Goal: Task Accomplishment & Management: Use online tool/utility

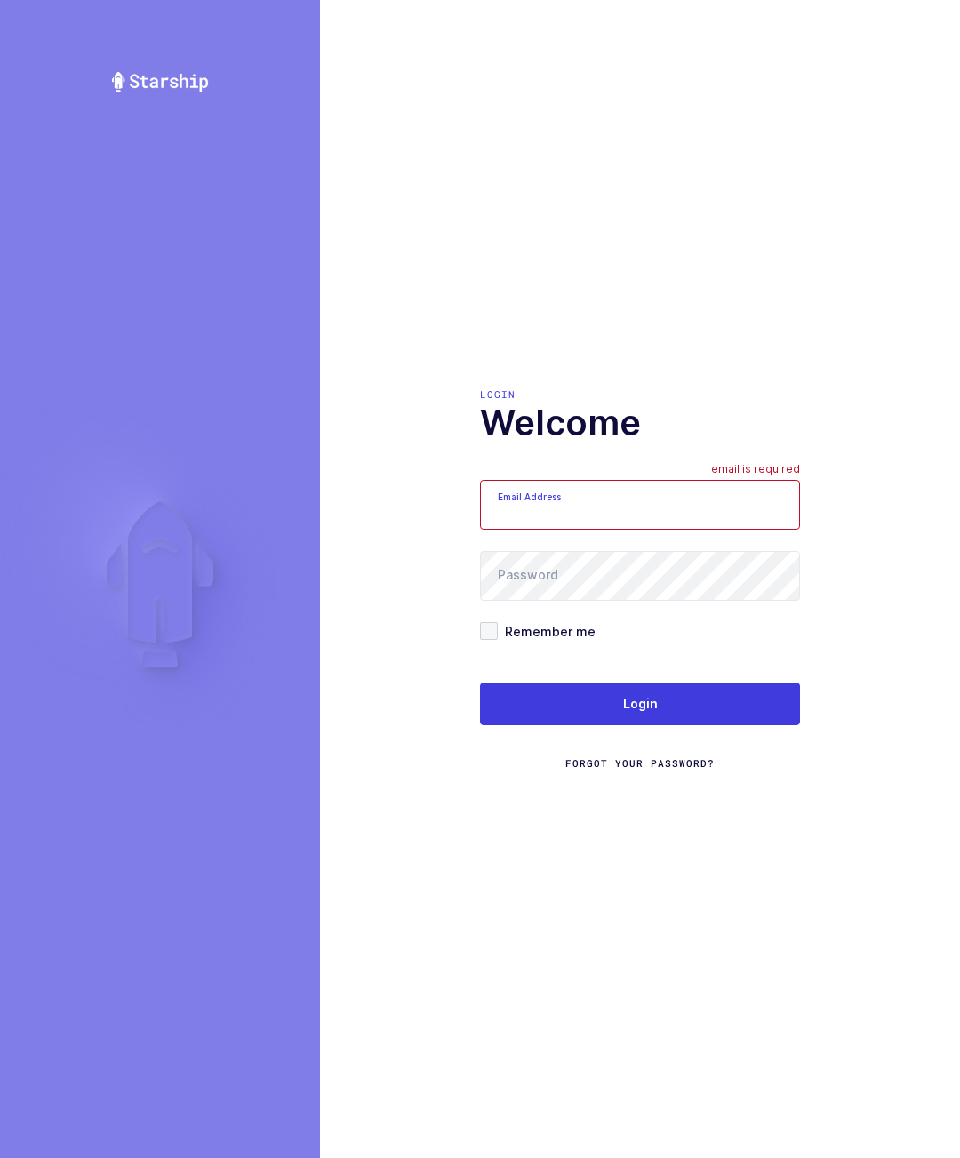
click at [711, 525] on input "Email Address" at bounding box center [640, 505] width 320 height 50
click at [694, 522] on input "Email Address" at bounding box center [640, 505] width 320 height 50
click at [737, 530] on input "Email Address" at bounding box center [640, 505] width 320 height 50
type input "lcolon1212@gmail.com"
click at [768, 723] on button "Login" at bounding box center [640, 704] width 320 height 43
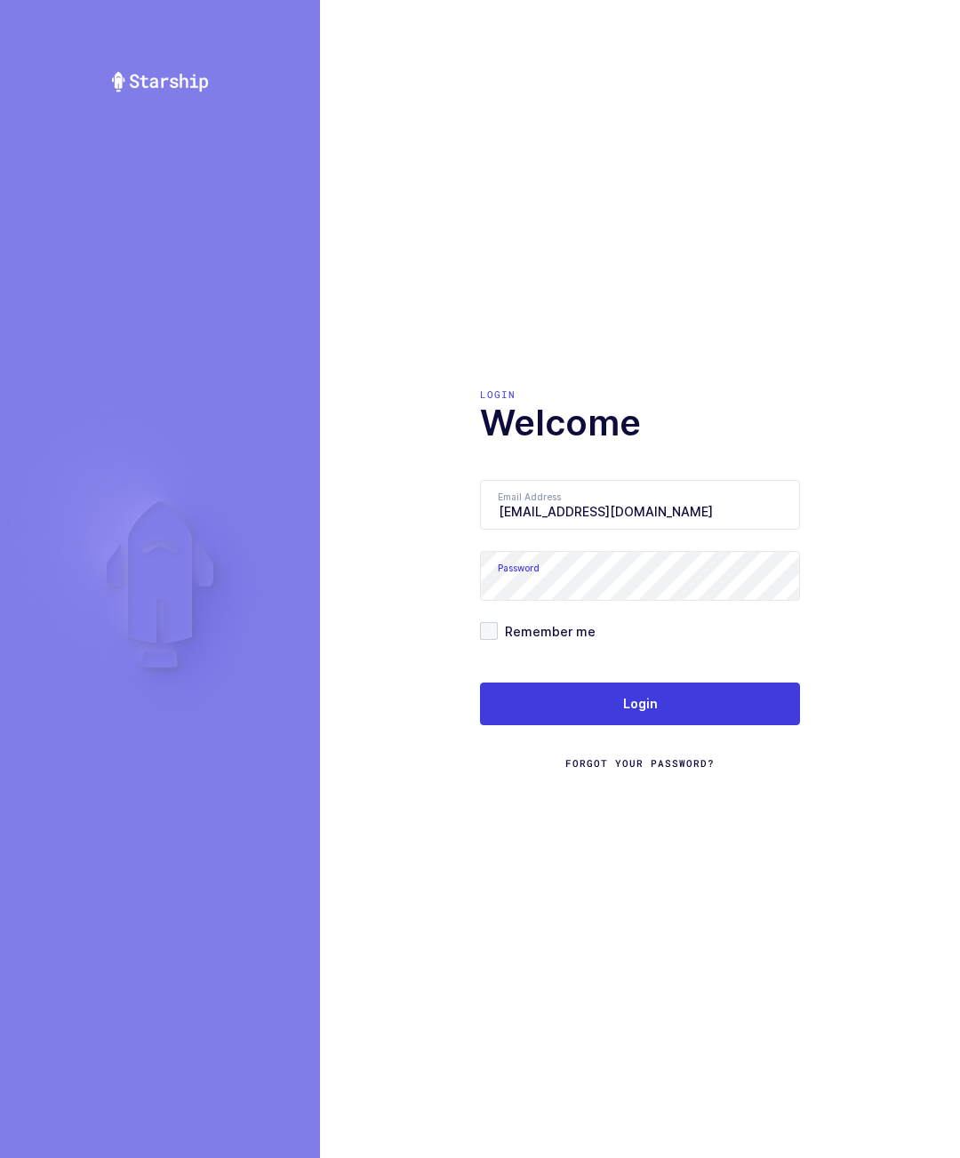
click at [748, 716] on form "Email Address [EMAIL_ADDRESS][DOMAIN_NAME] Password Remember me Login Forgot Yo…" at bounding box center [640, 625] width 320 height 291
click at [725, 725] on button "Login" at bounding box center [640, 704] width 320 height 43
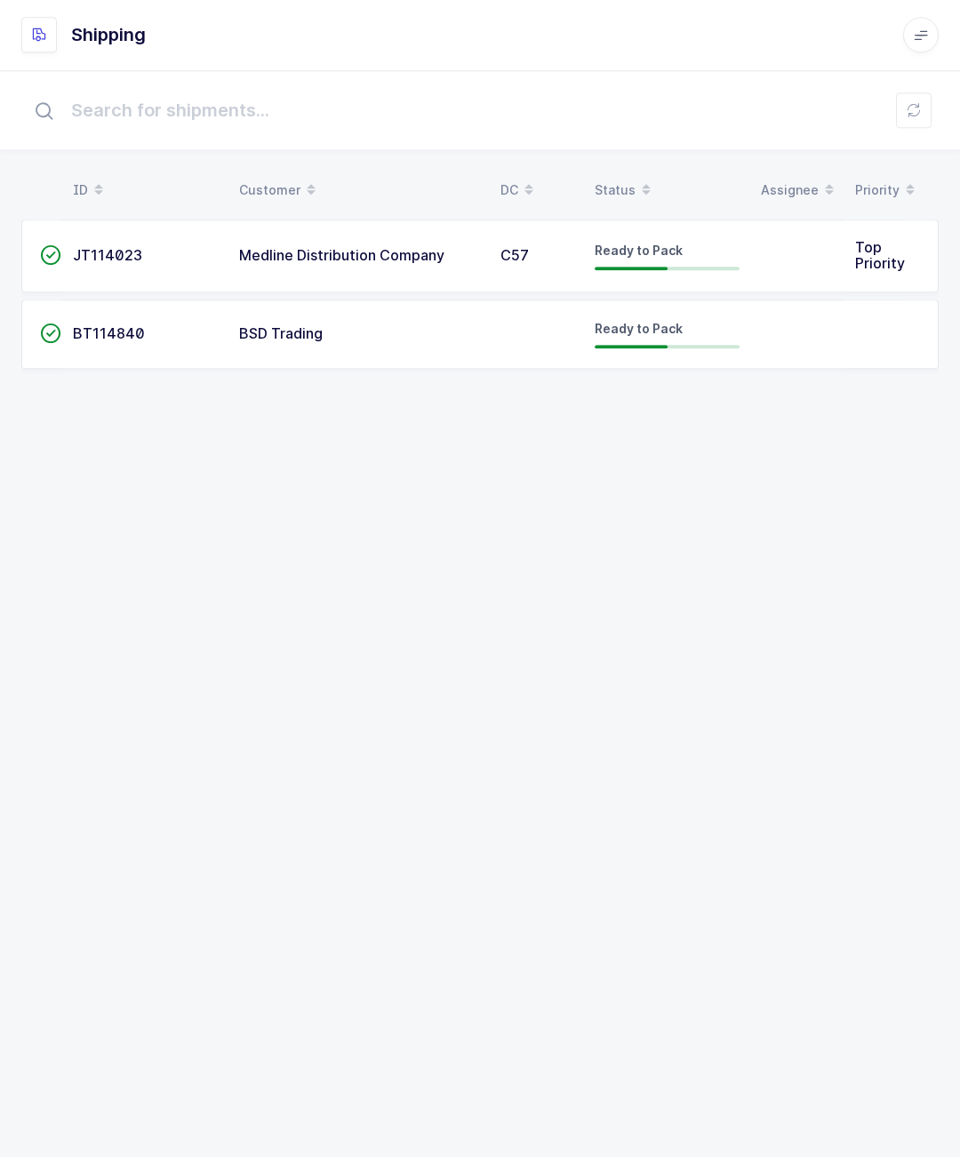
scroll to position [24, 0]
click at [958, 951] on div "ID Customer DC Status Assignee Priority  JT114023 Medline Distribution Company…" at bounding box center [480, 614] width 960 height 1087
click at [801, 329] on td at bounding box center [797, 335] width 94 height 69
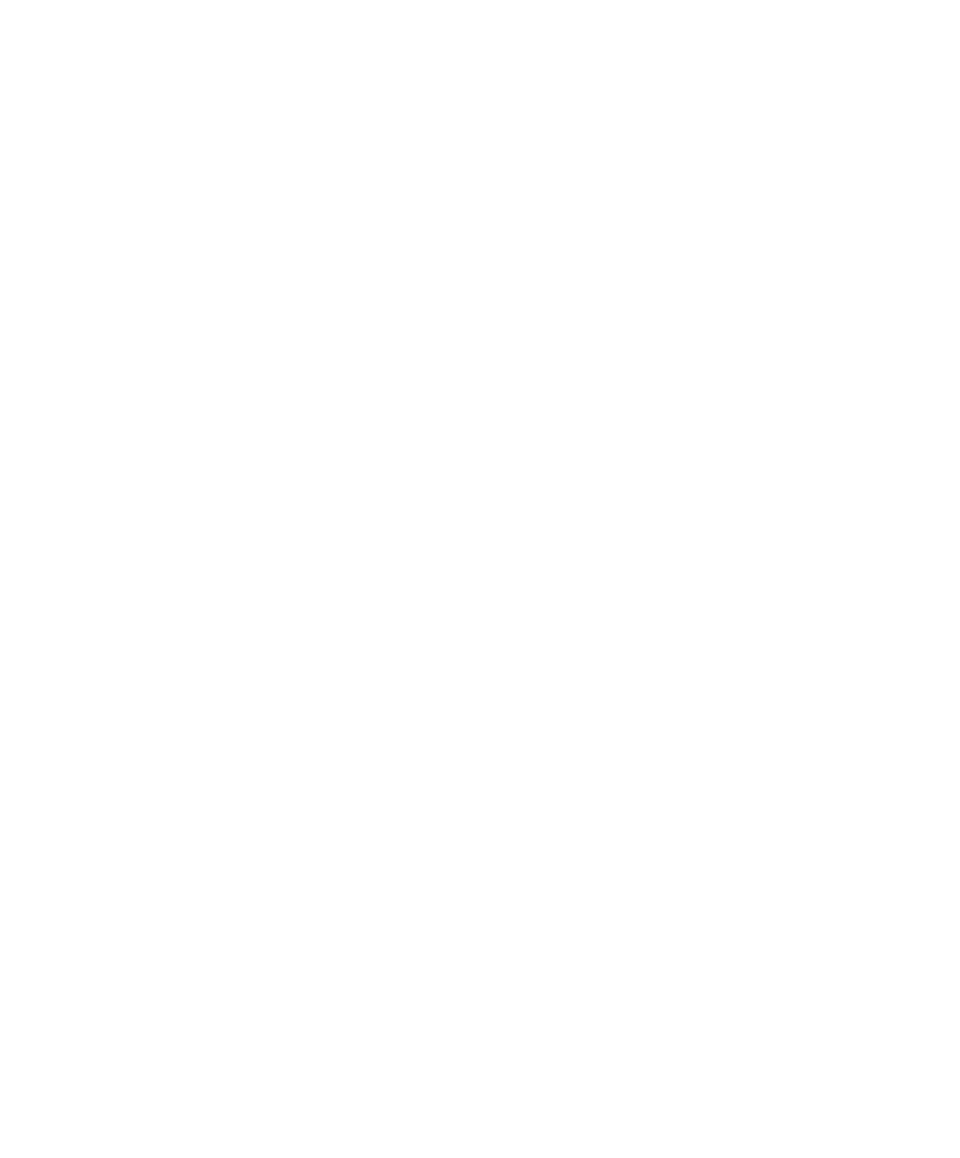
scroll to position [25, 0]
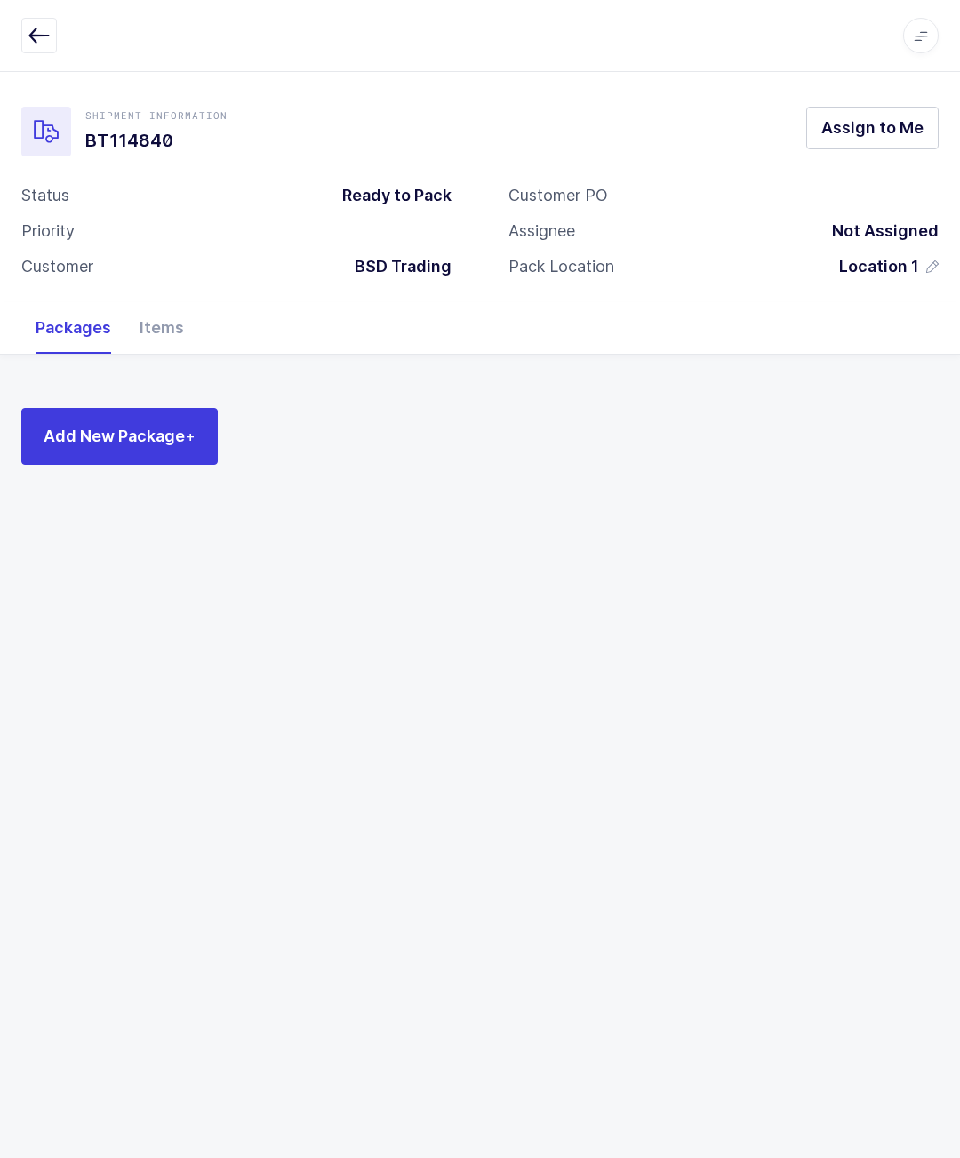
click at [911, 115] on button "Assign to Me" at bounding box center [872, 128] width 132 height 43
